Goal: Task Accomplishment & Management: Manage account settings

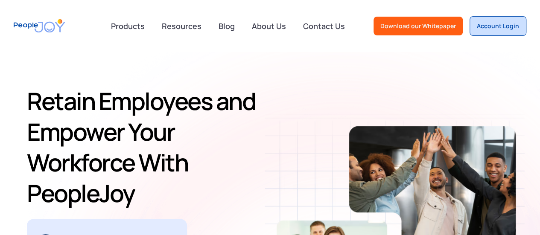
click at [509, 23] on div "Account Login" at bounding box center [498, 26] width 42 height 9
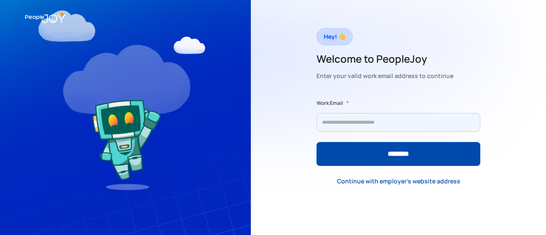
click at [323, 117] on input "Form" at bounding box center [399, 122] width 164 height 19
type input "**********"
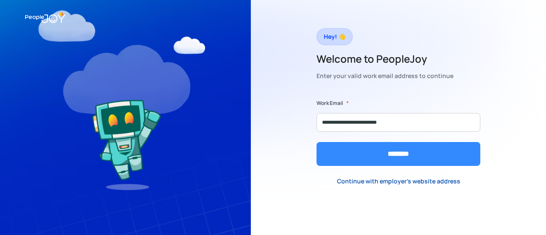
click at [366, 152] on input "********" at bounding box center [399, 154] width 164 height 24
